Goal: Communication & Community: Answer question/provide support

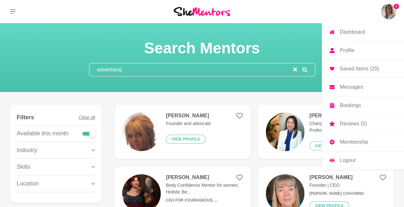
click at [388, 9] on img at bounding box center [387, 11] width 15 height 15
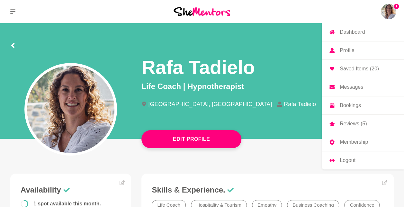
click at [351, 86] on p "Messages" at bounding box center [350, 86] width 23 height 5
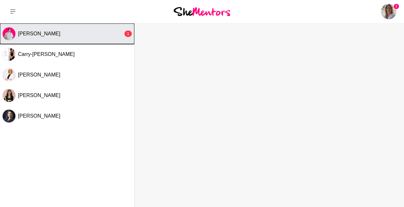
click at [72, 30] on button "Lauren Purse 1" at bounding box center [67, 33] width 134 height 21
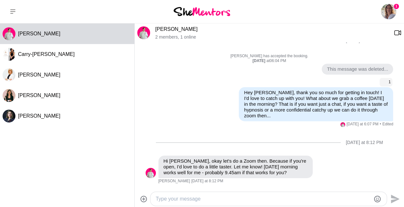
scroll to position [156, 0]
click at [180, 197] on textarea "Type your message" at bounding box center [262, 199] width 215 height 8
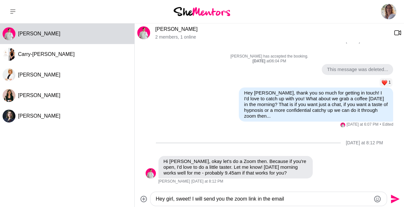
click at [221, 199] on textarea "Hey girl, sweet! I will send you the zoom link in the email" at bounding box center [262, 199] width 215 height 8
drag, startPoint x: 223, startPoint y: 199, endPoint x: 215, endPoint y: 200, distance: 7.7
click at [215, 200] on textarea "Hey girl, sweet! I will send you the zoom link in the email" at bounding box center [262, 199] width 215 height 8
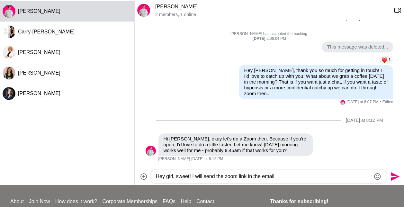
scroll to position [25, 0]
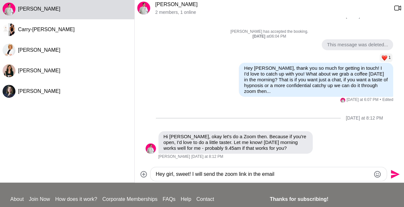
drag, startPoint x: 247, startPoint y: 200, endPoint x: 260, endPoint y: 183, distance: 21.7
click at [260, 183] on div "Dashboard Profile Saved Items (20) Messages Bookings Reviews (5) Membership Log…" at bounding box center [202, 117] width 404 height 284
click at [287, 171] on textarea "Hey girl, sweet! I will send the zoom link to your email" at bounding box center [262, 174] width 215 height 8
type textarea "Hey girl, sweet! I will send the zoom link to your email 🌷ee you [DATE] 9:45am"
click at [392, 173] on icon "Send" at bounding box center [394, 173] width 9 height 9
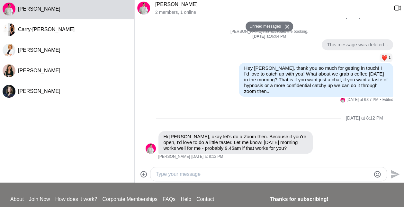
scroll to position [181, 0]
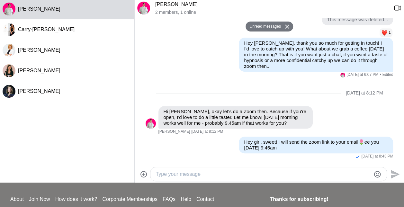
click at [170, 6] on link "[PERSON_NAME]" at bounding box center [176, 4] width 42 height 5
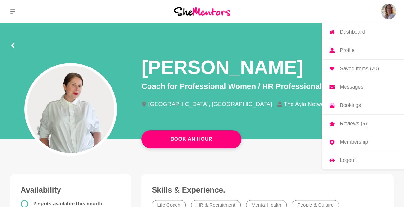
click at [355, 87] on p "Messages" at bounding box center [350, 86] width 23 height 5
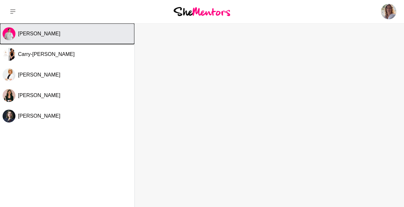
click at [38, 36] on span "[PERSON_NAME]" at bounding box center [39, 33] width 42 height 5
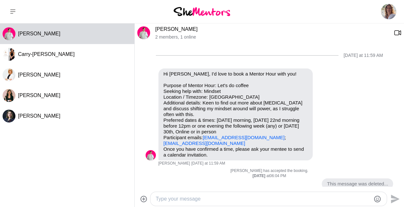
scroll to position [139, 0]
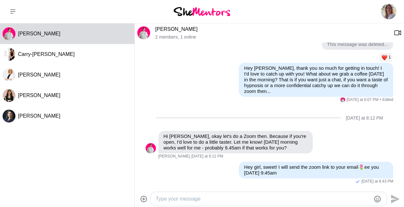
click at [164, 198] on textarea "Type your message" at bounding box center [262, 199] width 215 height 8
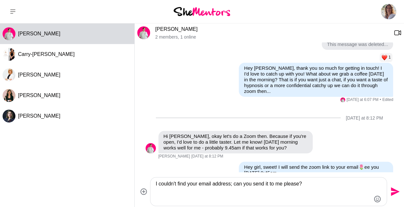
type textarea "I couldn't find your email address; can you send it to me please?"
click at [393, 193] on icon "Send" at bounding box center [394, 191] width 9 height 9
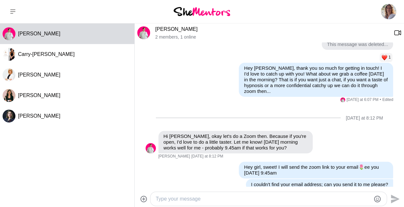
scroll to position [151, 0]
